Goal: Find contact information

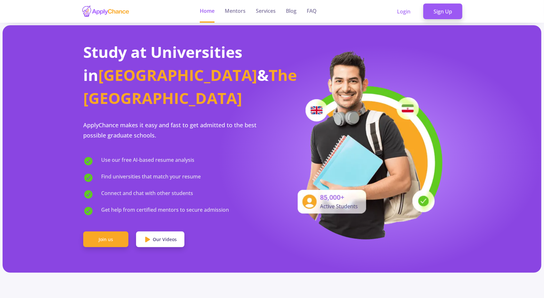
click at [112, 7] on img at bounding box center [106, 11] width 48 height 12
click at [228, 11] on link "Mentors" at bounding box center [235, 11] width 21 height 23
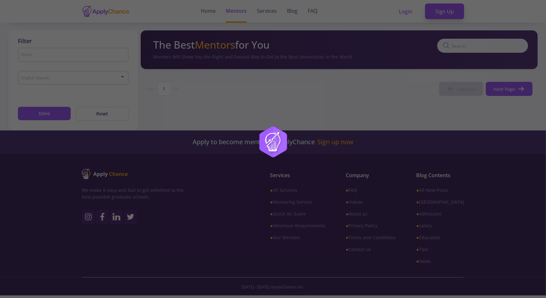
click at [228, 11] on div at bounding box center [273, 149] width 546 height 298
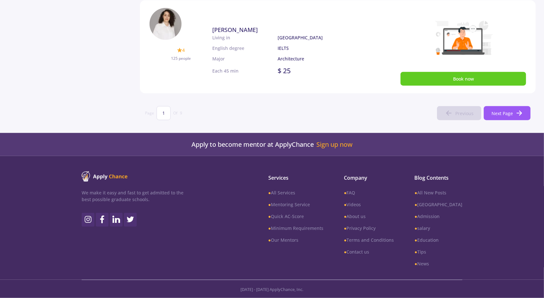
scroll to position [392, 0]
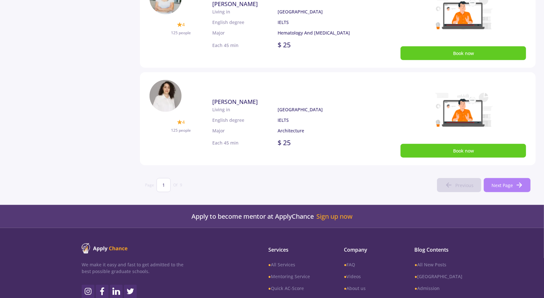
click at [501, 189] on button "Next Page" at bounding box center [507, 185] width 47 height 14
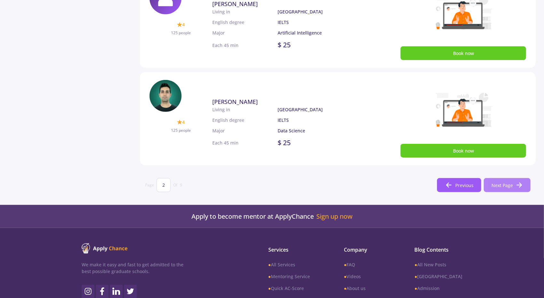
click at [501, 189] on button "Next Page" at bounding box center [507, 185] width 47 height 14
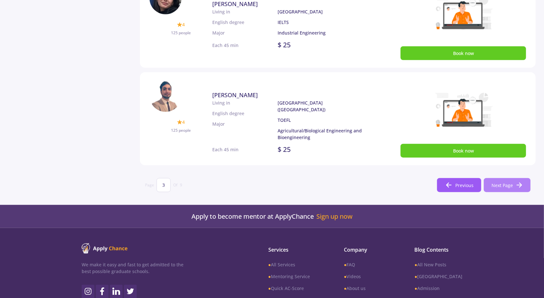
click at [501, 189] on button "Next Page" at bounding box center [507, 185] width 47 height 14
click at [508, 189] on span "Next Page" at bounding box center [501, 185] width 21 height 7
type input "5"
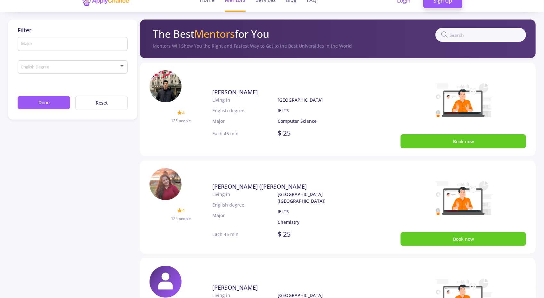
scroll to position [0, 0]
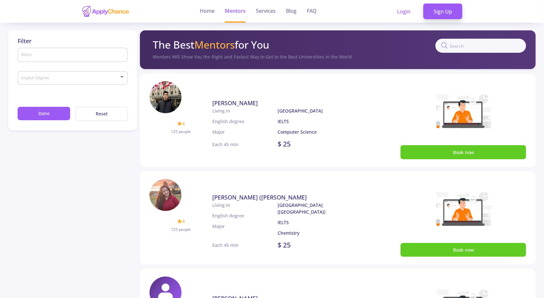
click at [94, 87] on div "English Degree" at bounding box center [73, 80] width 110 height 20
click at [89, 73] on div "English Degree" at bounding box center [73, 77] width 104 height 16
click at [89, 73] on div "IELTS TOEFL GRE General" at bounding box center [68, 92] width 104 height 39
click at [455, 47] on div at bounding box center [272, 149] width 544 height 298
click at [455, 47] on input "text" at bounding box center [480, 46] width 91 height 14
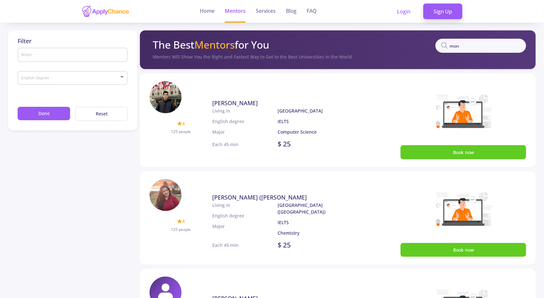
type input "[PERSON_NAME]"
type input "1"
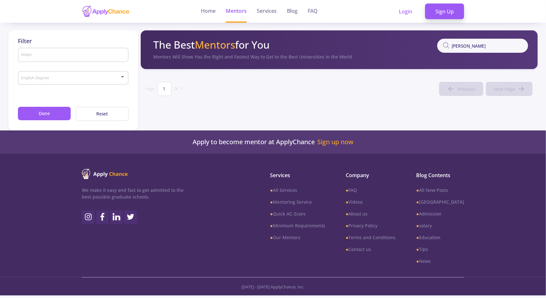
click at [455, 47] on input "[PERSON_NAME]" at bounding box center [482, 46] width 91 height 14
click at [491, 46] on input "[PERSON_NAME]" at bounding box center [482, 46] width 91 height 14
type input "monash"
click at [435, 226] on link "● salary" at bounding box center [440, 225] width 48 height 7
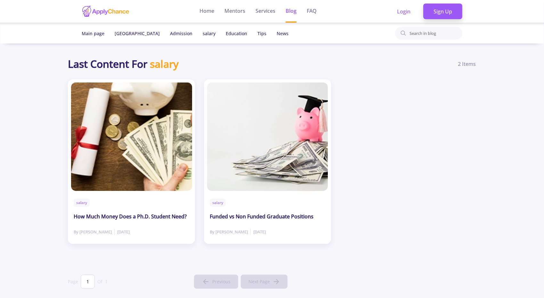
scroll to position [176, 0]
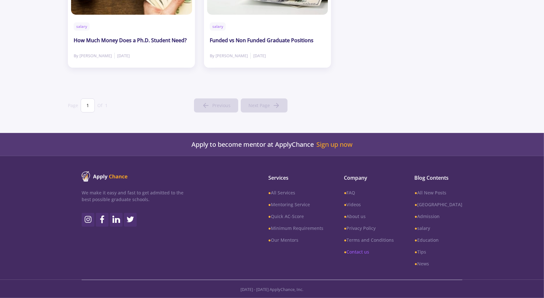
click at [372, 254] on link "● Contact us" at bounding box center [369, 252] width 50 height 7
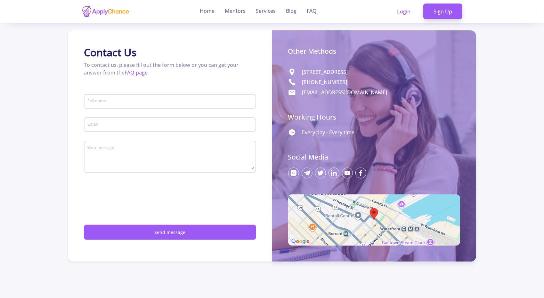
click at [177, 102] on input "Full name" at bounding box center [170, 102] width 167 height 6
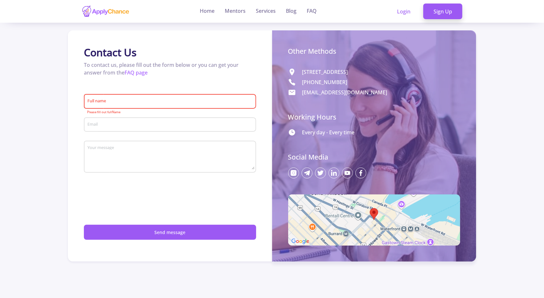
click at [128, 67] on p "To contact us, please fill out the form below or you can get your answer from t…" at bounding box center [170, 68] width 172 height 15
click at [152, 55] on h1 "Contact Us" at bounding box center [170, 52] width 172 height 12
click at [396, 65] on div "Other Methods [STREET_ADDRESS] [PHONE_NUMBER] [EMAIL_ADDRESS][DOMAIN_NAME] Work…" at bounding box center [374, 145] width 204 height 231
